Goal: Information Seeking & Learning: Understand process/instructions

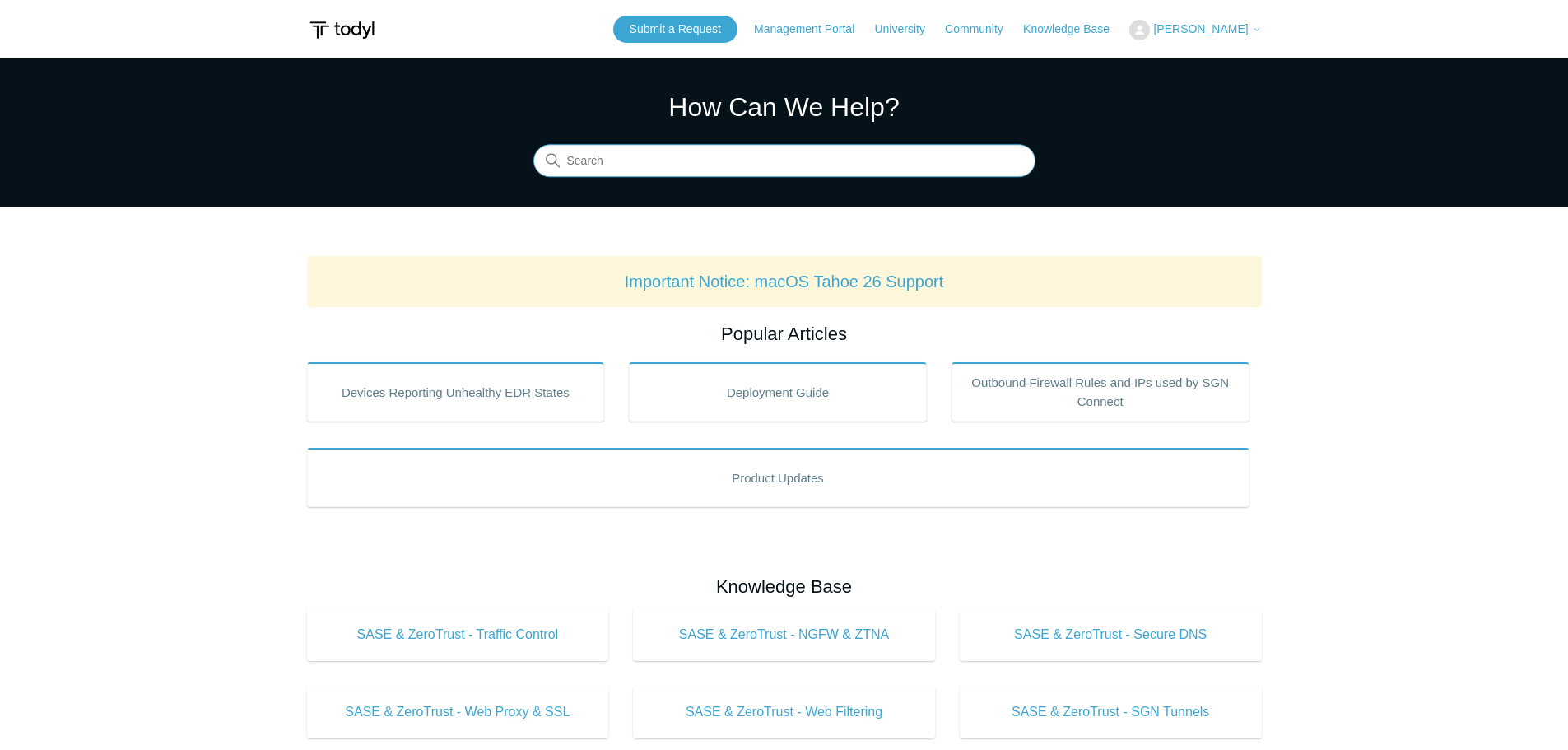
click at [669, 160] on input "Search" at bounding box center [784, 161] width 502 height 33
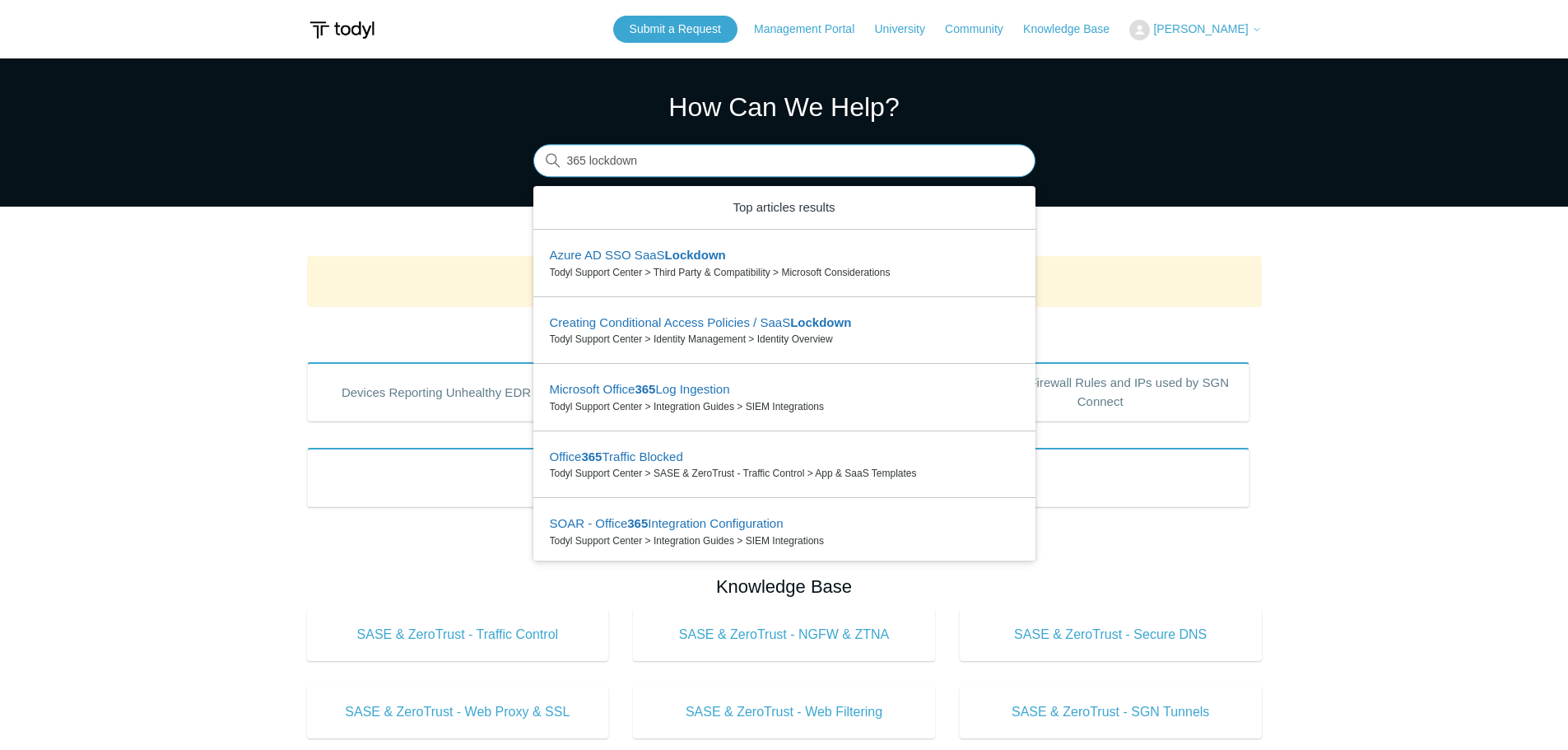
type input "365 lockdown"
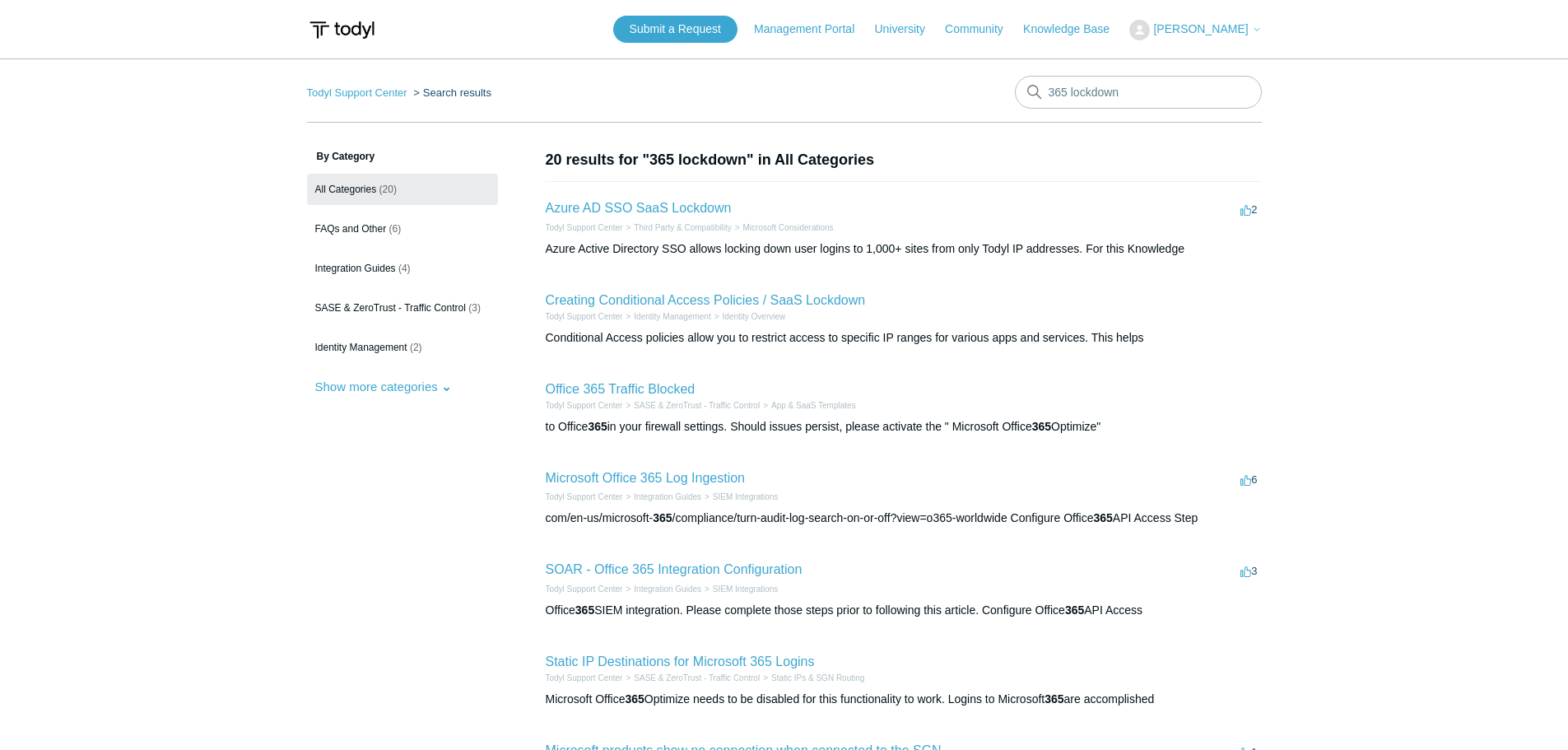
scroll to position [82, 0]
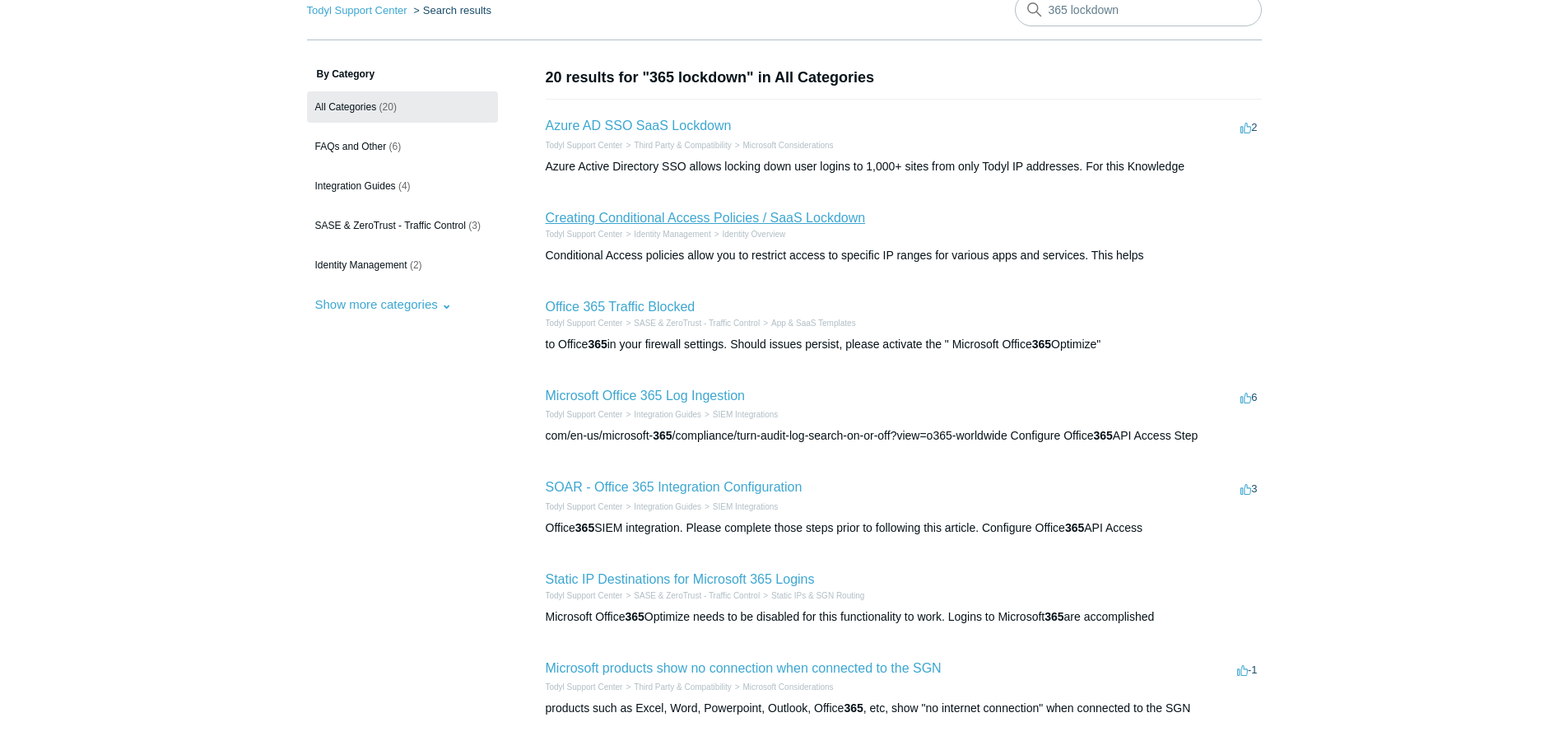
click at [778, 219] on link "Creating Conditional Access Policies / SaaS Lockdown" at bounding box center [706, 218] width 320 height 14
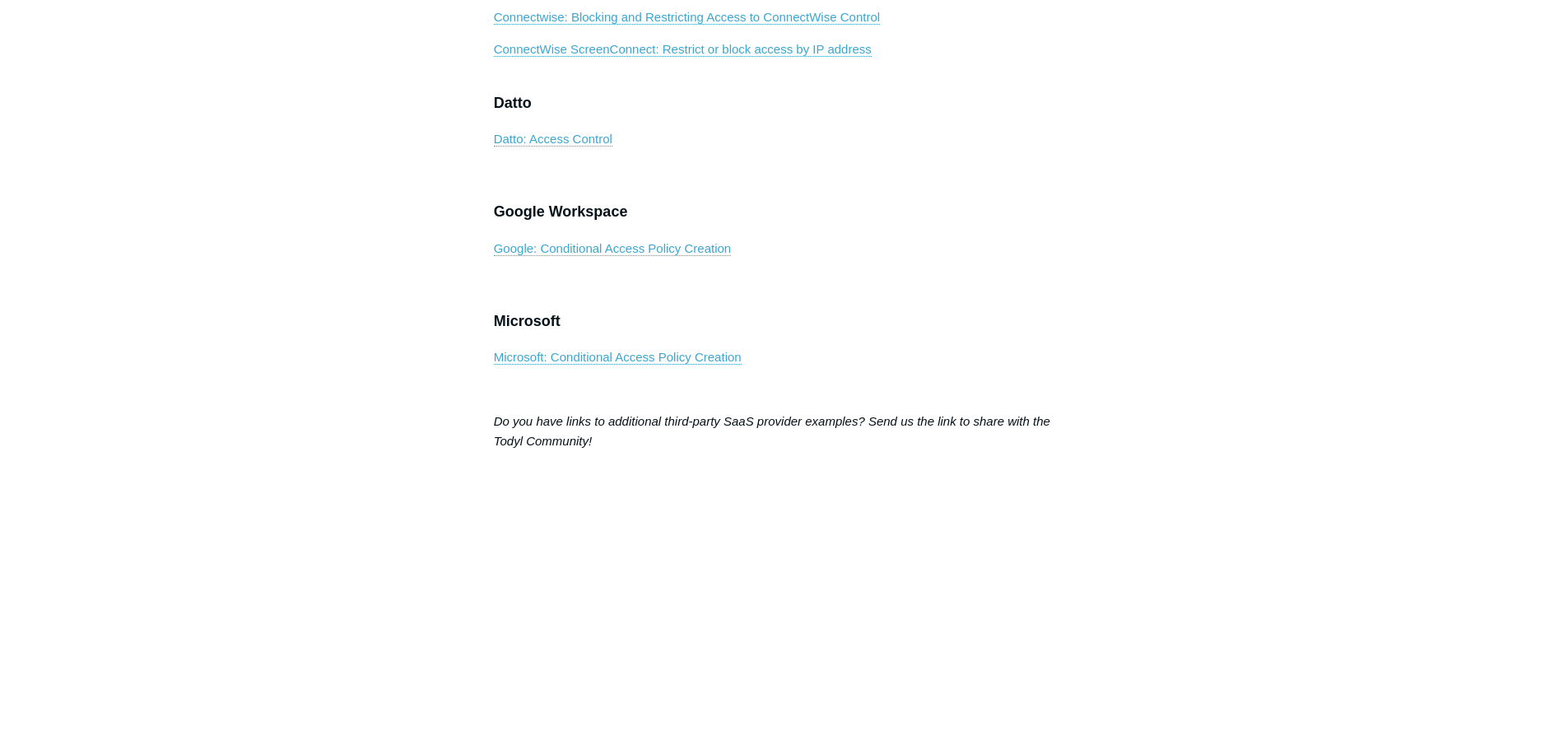
scroll to position [1069, 0]
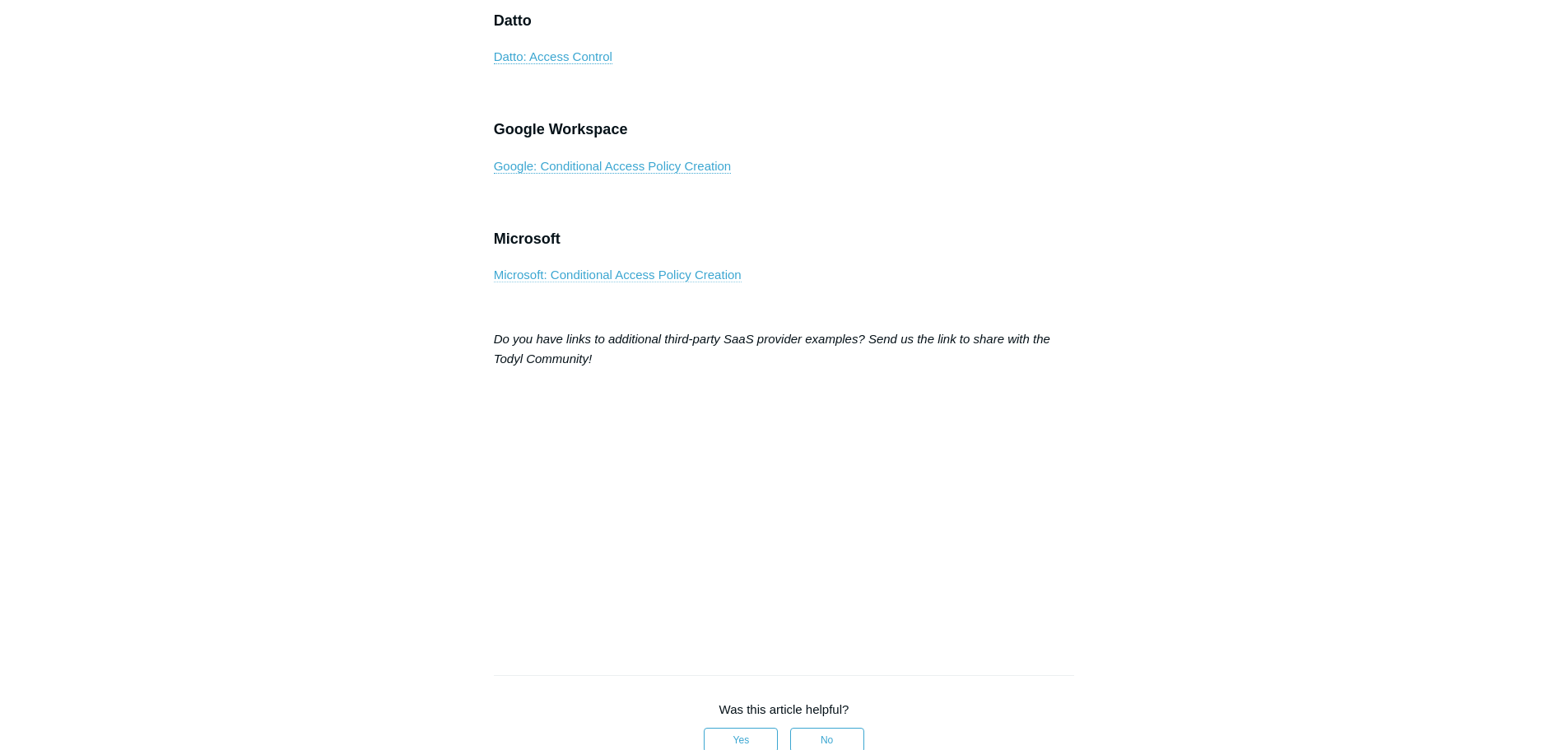
click at [655, 282] on link "Microsoft: Conditional Access Policy Creation" at bounding box center [618, 274] width 248 height 15
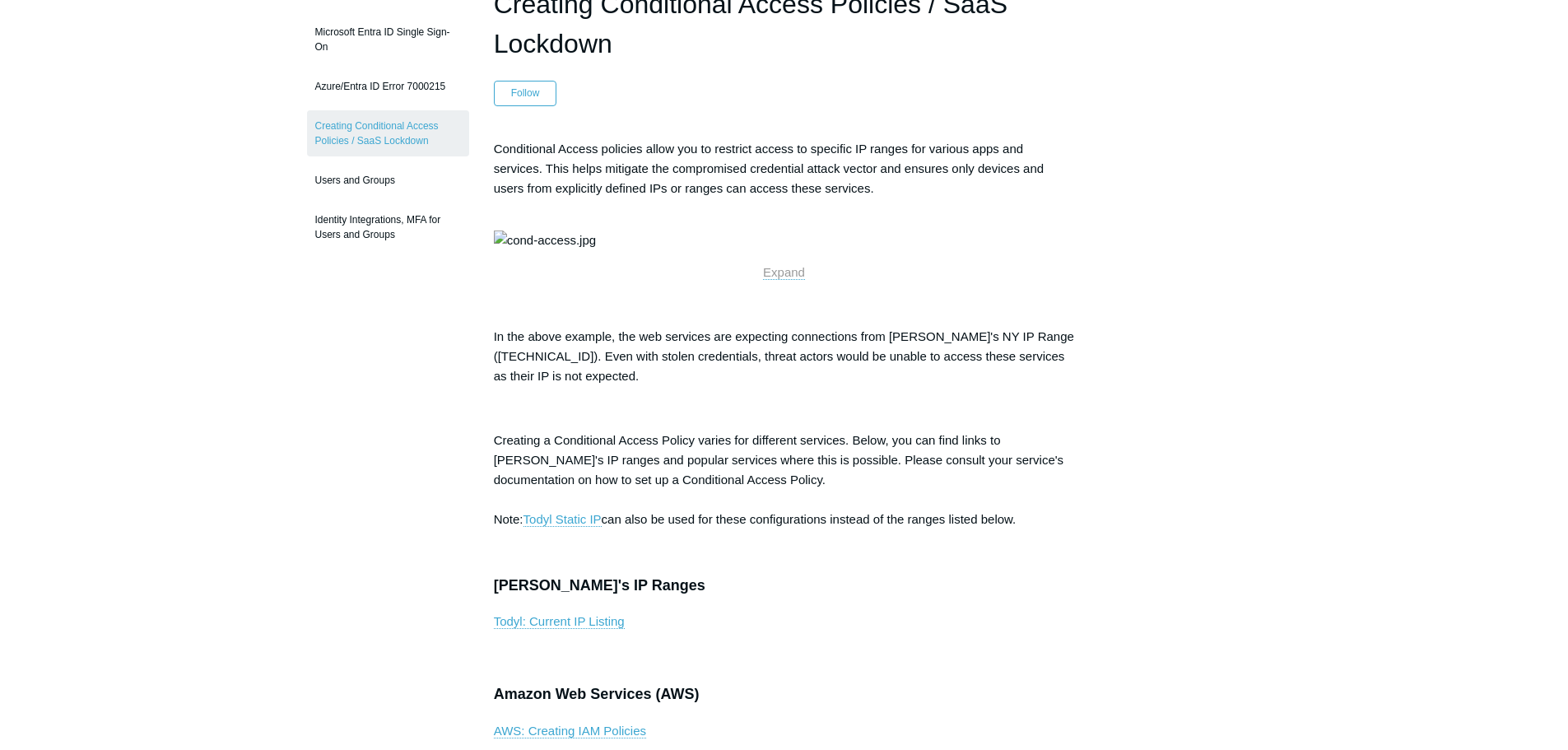
scroll to position [0, 0]
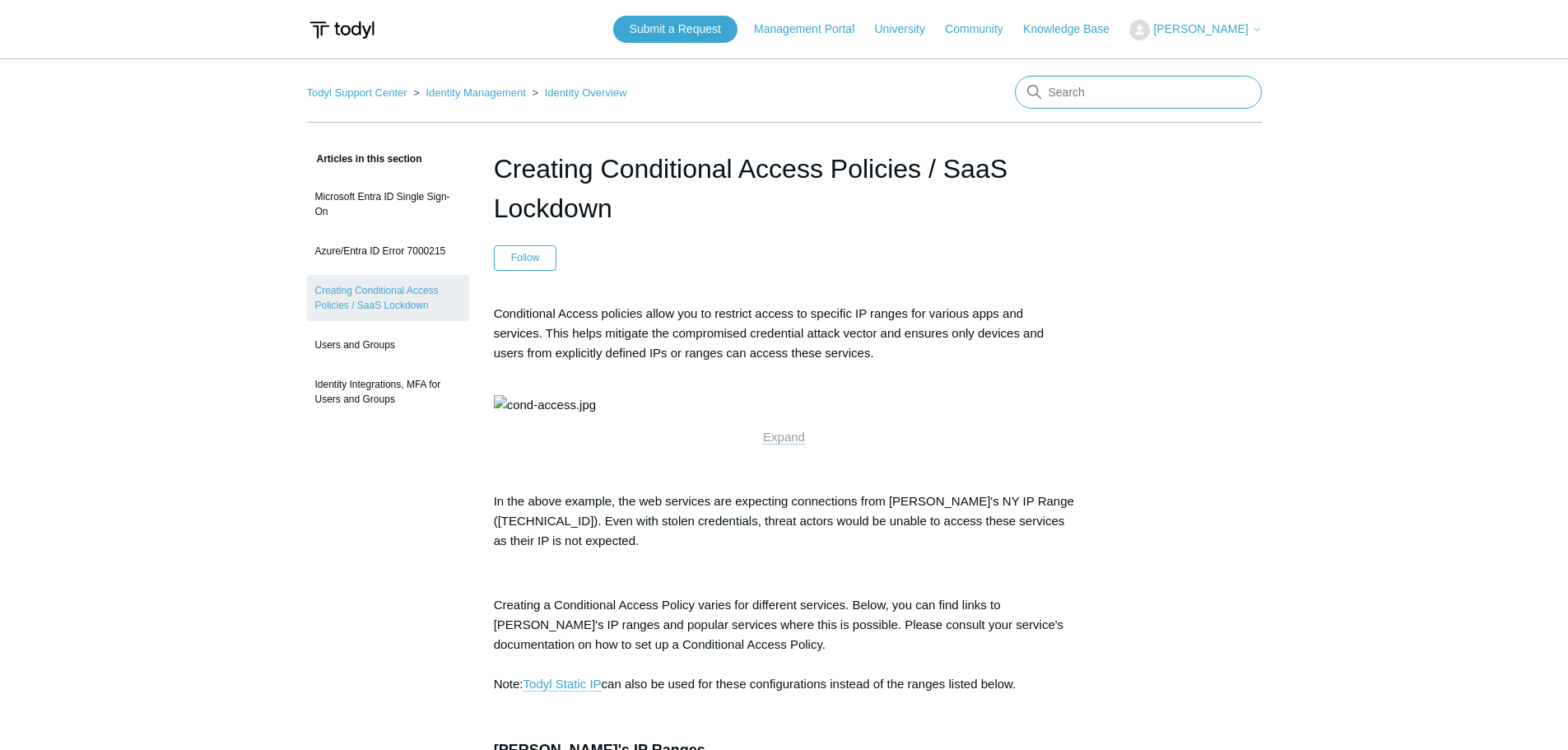
click at [1102, 95] on input "Search" at bounding box center [1138, 93] width 247 height 33
type input "lockdown"
